Goal: Information Seeking & Learning: Learn about a topic

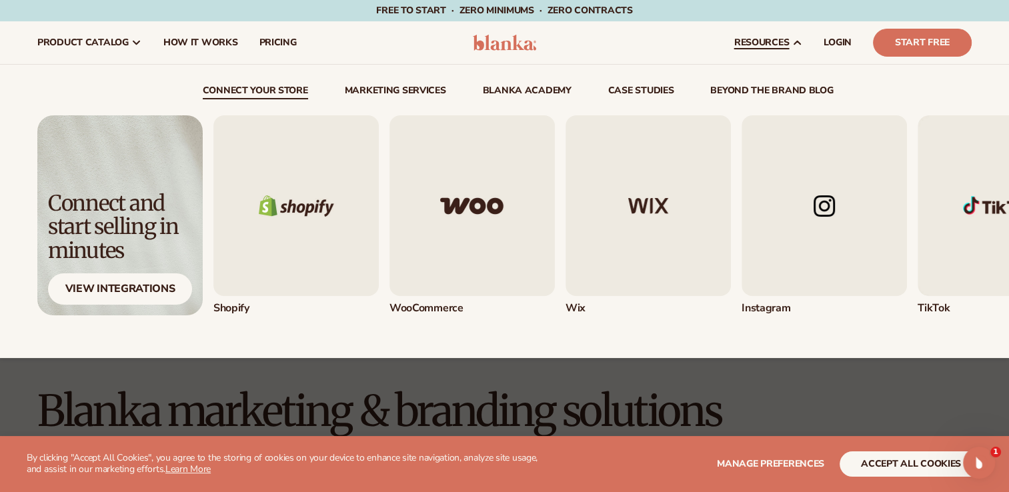
click at [755, 37] on span "resources" at bounding box center [761, 42] width 55 height 11
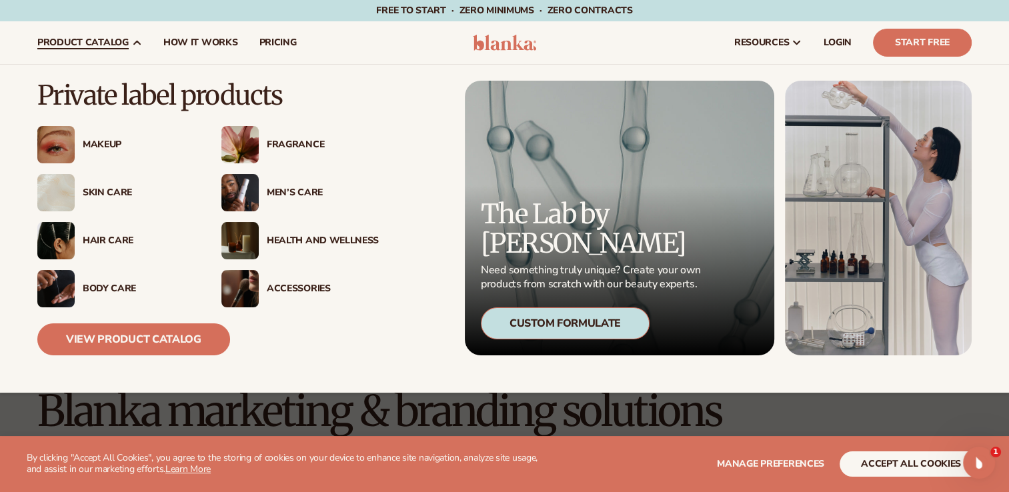
click at [539, 323] on div "Custom Formulate" at bounding box center [565, 323] width 169 height 32
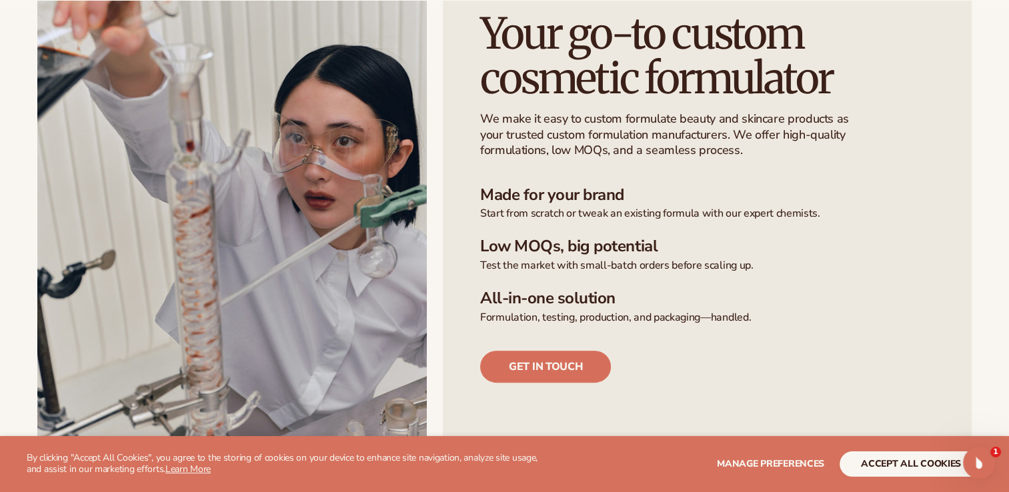
scroll to position [352, 0]
